Goal: Check status: Check status

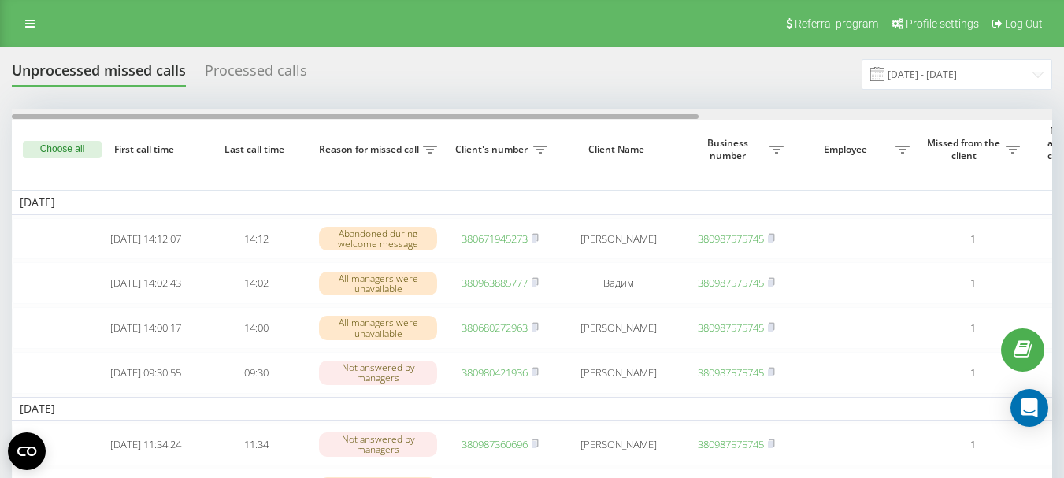
drag, startPoint x: 468, startPoint y: 114, endPoint x: 438, endPoint y: 131, distance: 34.2
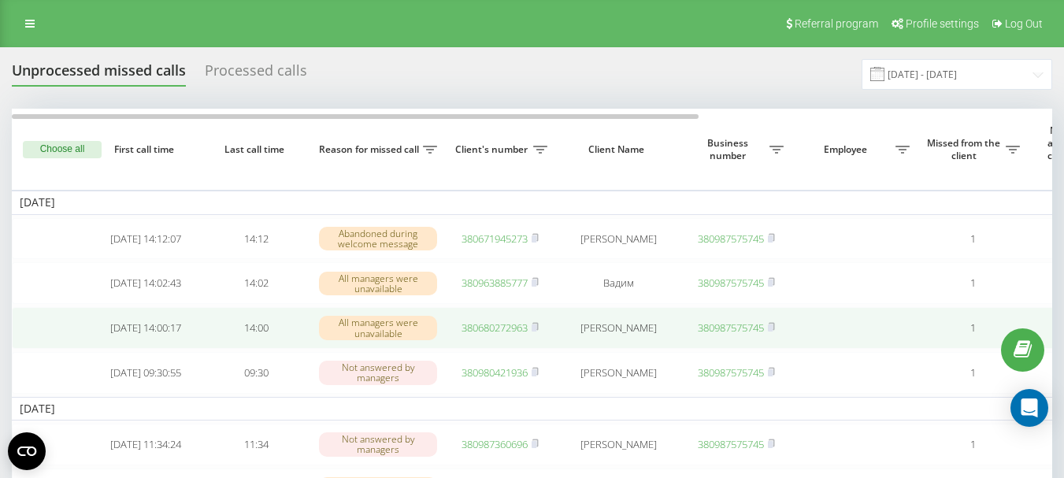
click at [490, 335] on link "380680272963" at bounding box center [494, 327] width 66 height 14
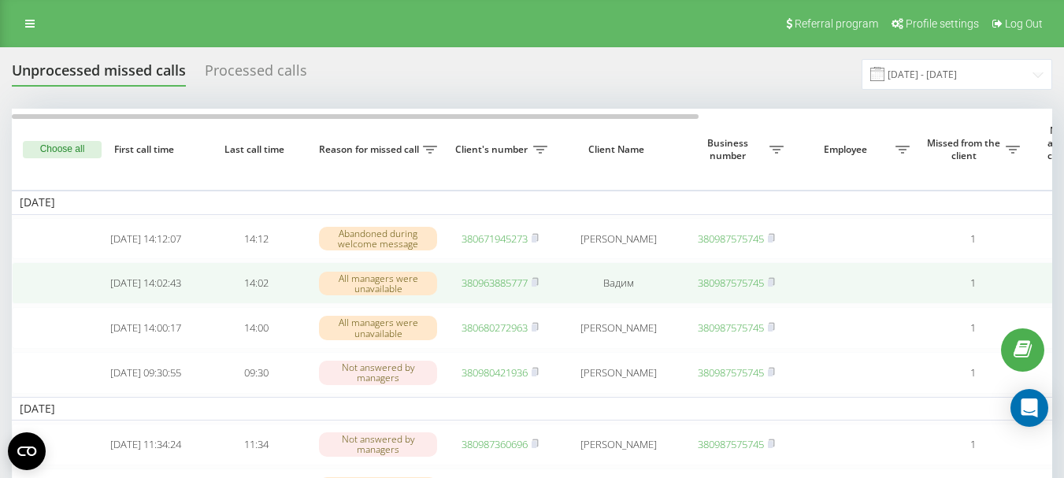
click at [496, 284] on link "380963885777" at bounding box center [494, 283] width 66 height 14
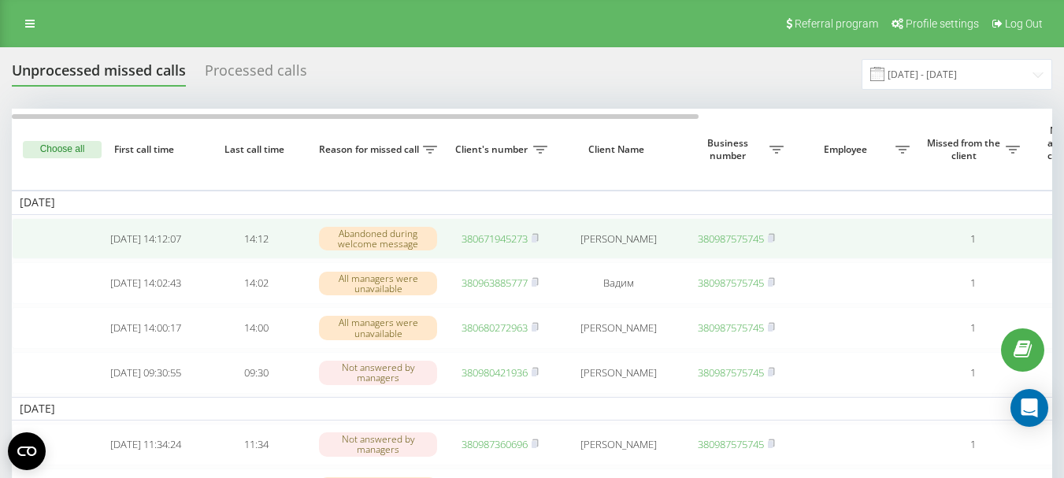
click at [494, 242] on link "380671945273" at bounding box center [494, 238] width 66 height 14
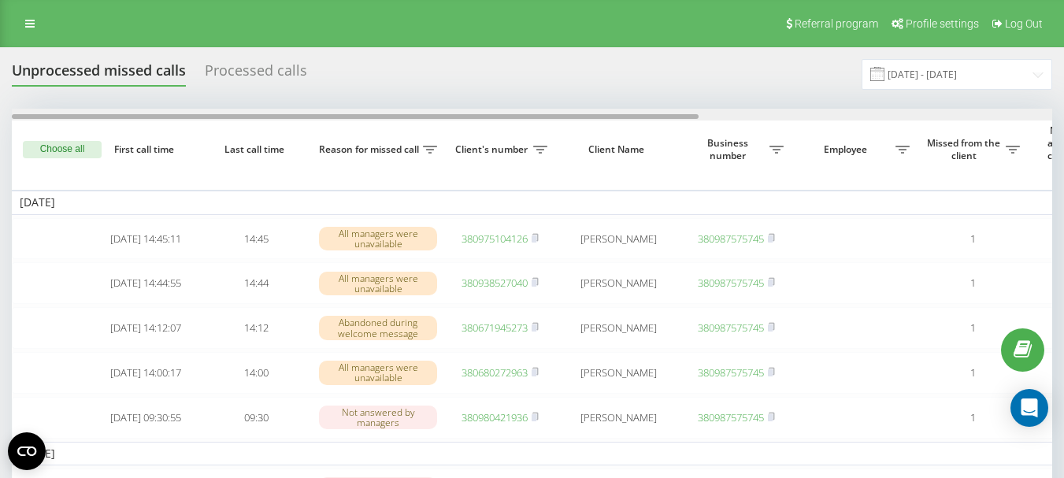
drag, startPoint x: 451, startPoint y: 116, endPoint x: 414, endPoint y: 117, distance: 37.0
click at [414, 117] on div at bounding box center [355, 116] width 686 height 5
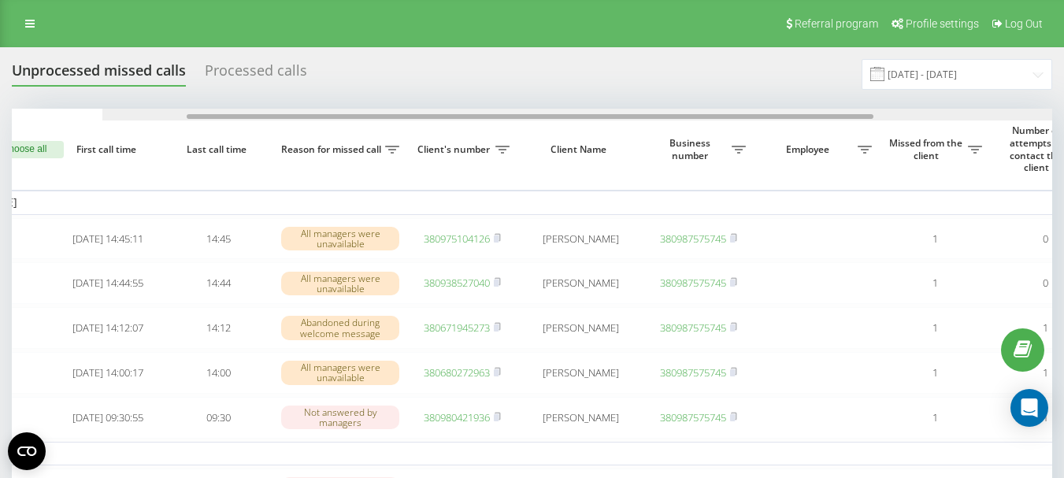
drag, startPoint x: 633, startPoint y: 115, endPoint x: 655, endPoint y: 117, distance: 22.2
click at [655, 117] on div at bounding box center [530, 116] width 686 height 5
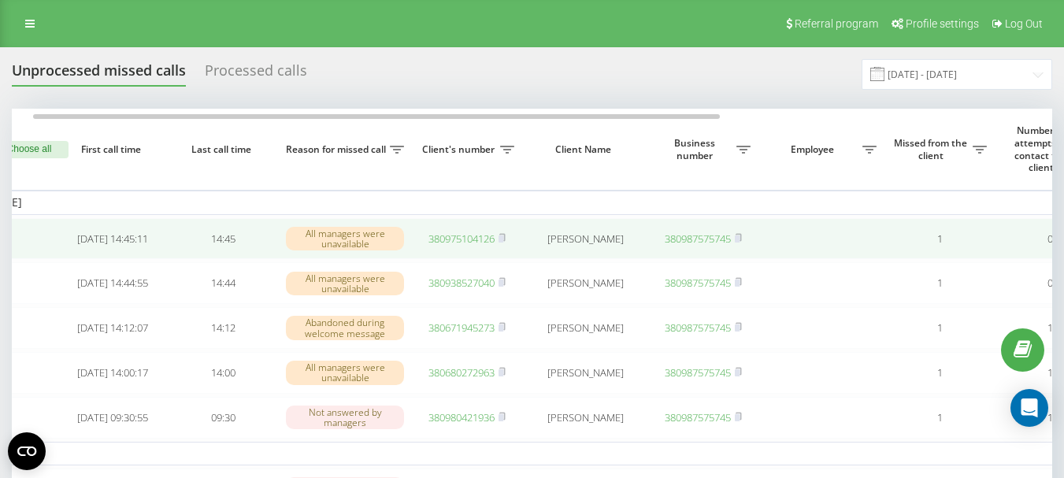
click at [460, 239] on link "380975104126" at bounding box center [461, 238] width 66 height 14
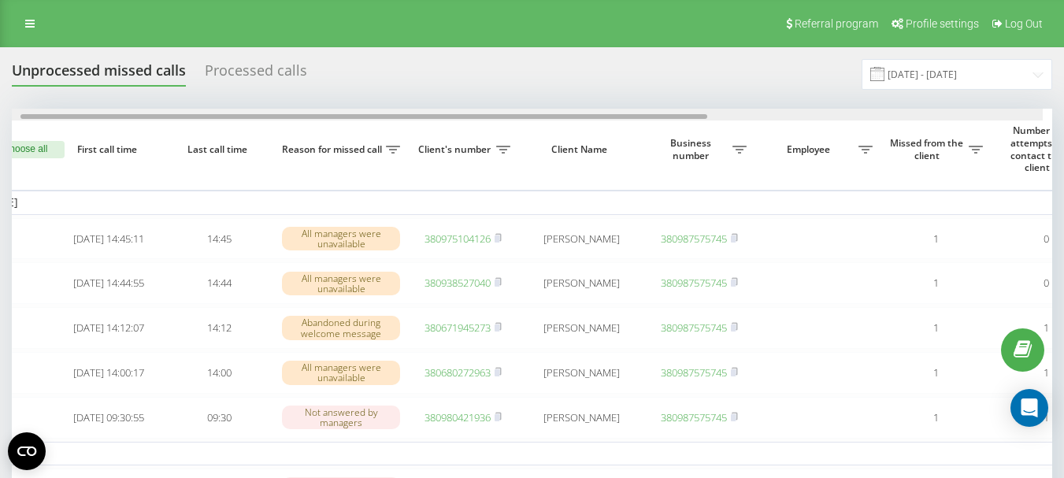
scroll to position [0, 23]
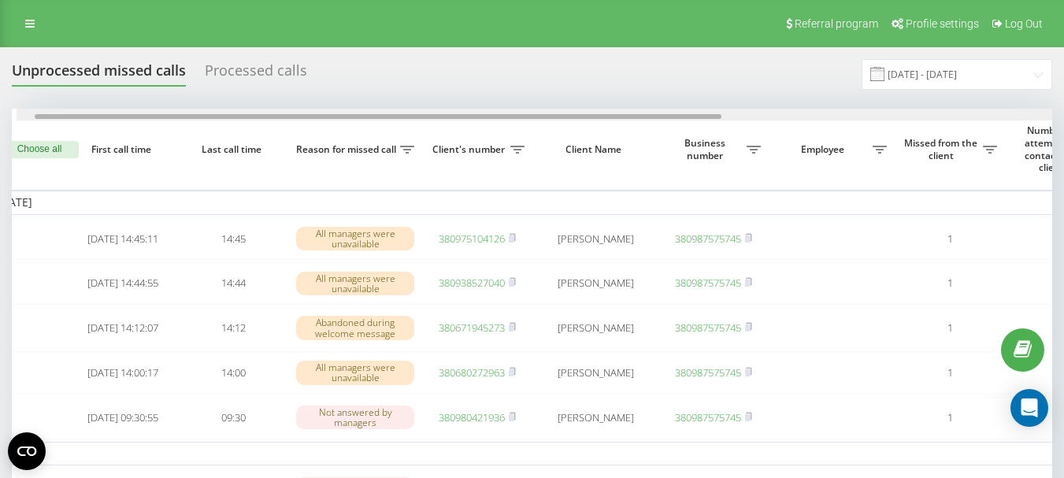
drag, startPoint x: 611, startPoint y: 117, endPoint x: 624, endPoint y: 136, distance: 23.2
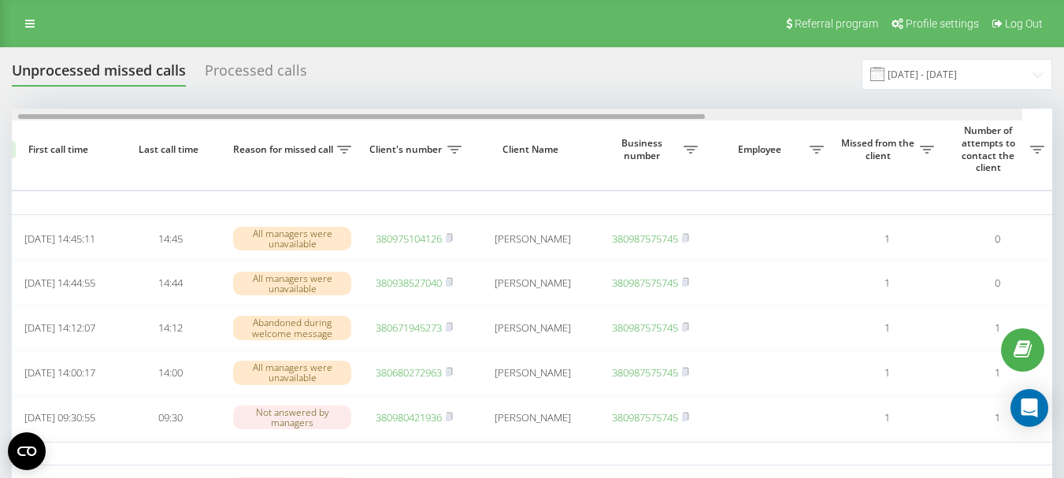
scroll to position [0, 0]
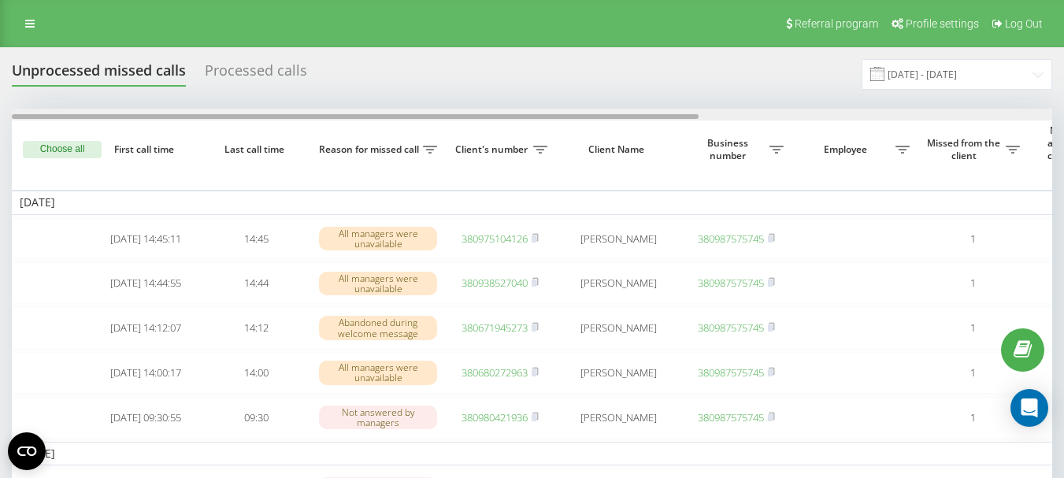
drag, startPoint x: 586, startPoint y: 117, endPoint x: 417, endPoint y: 108, distance: 168.7
